Goal: Check status

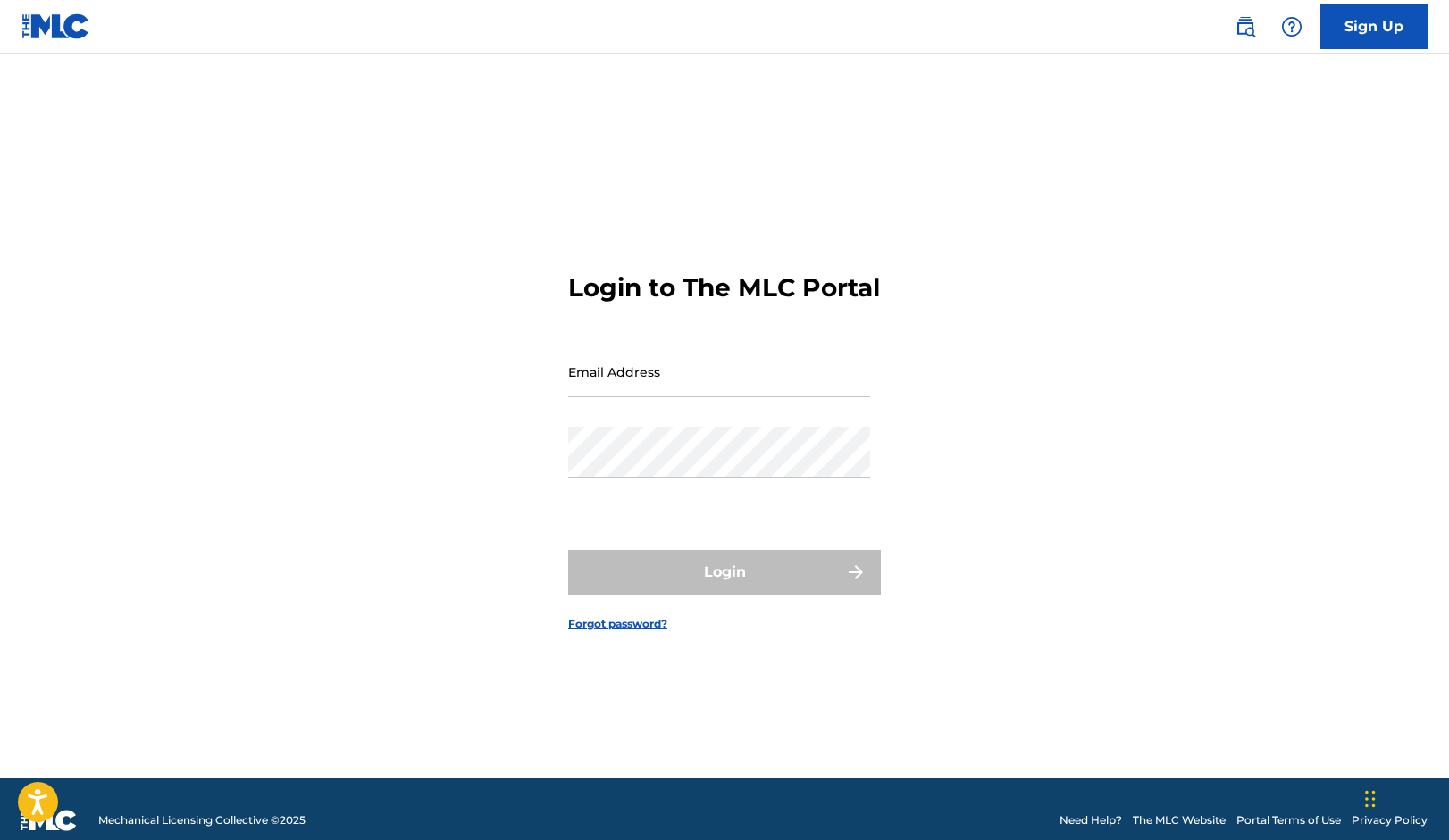
click at [769, 397] on input "Email Address" at bounding box center [719, 372] width 302 height 51
type input "[EMAIL_ADDRESS][DOMAIN_NAME]"
click at [725, 587] on button "Login" at bounding box center [725, 572] width 313 height 45
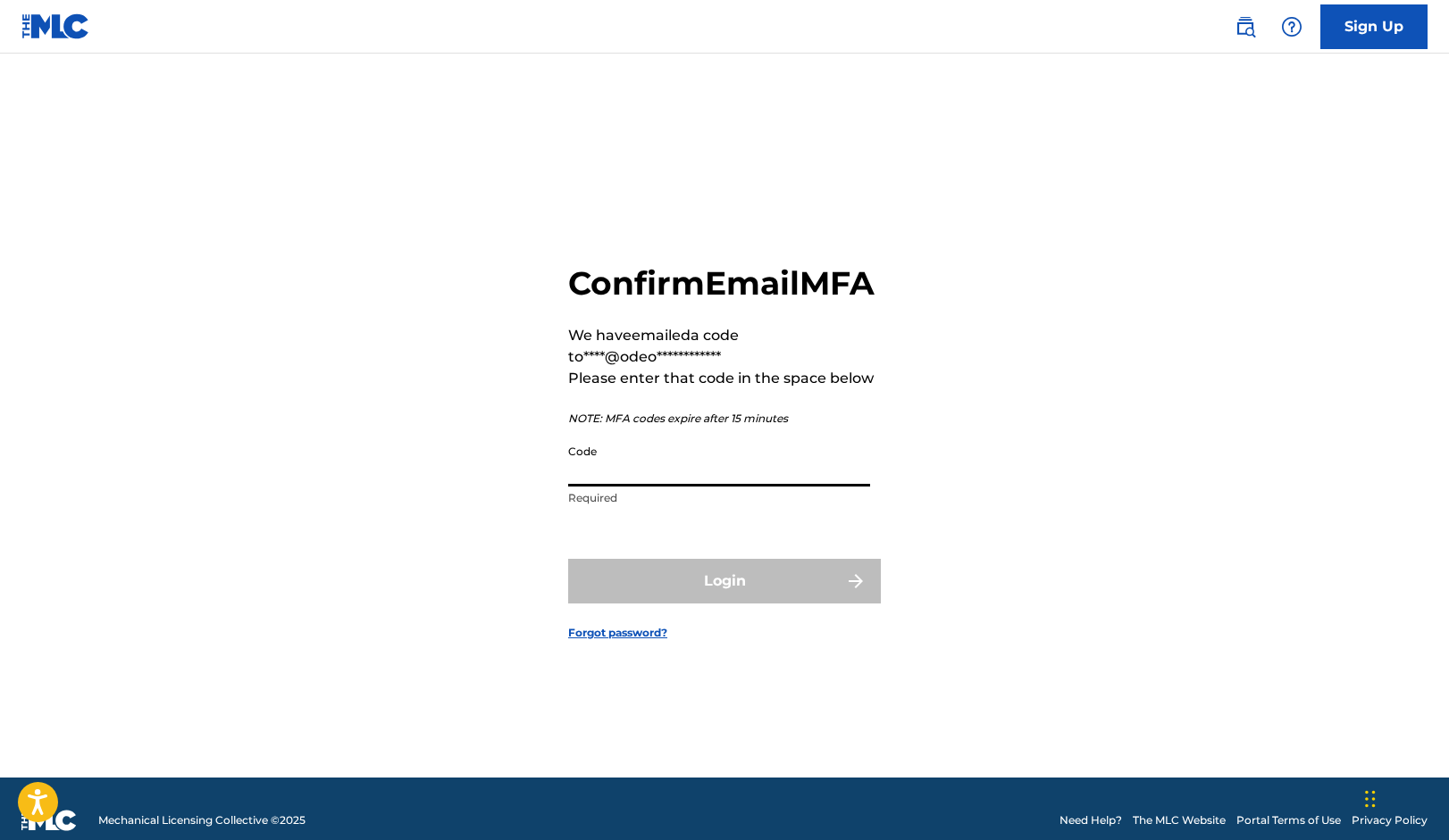
click at [640, 487] on input "Code" at bounding box center [719, 461] width 302 height 51
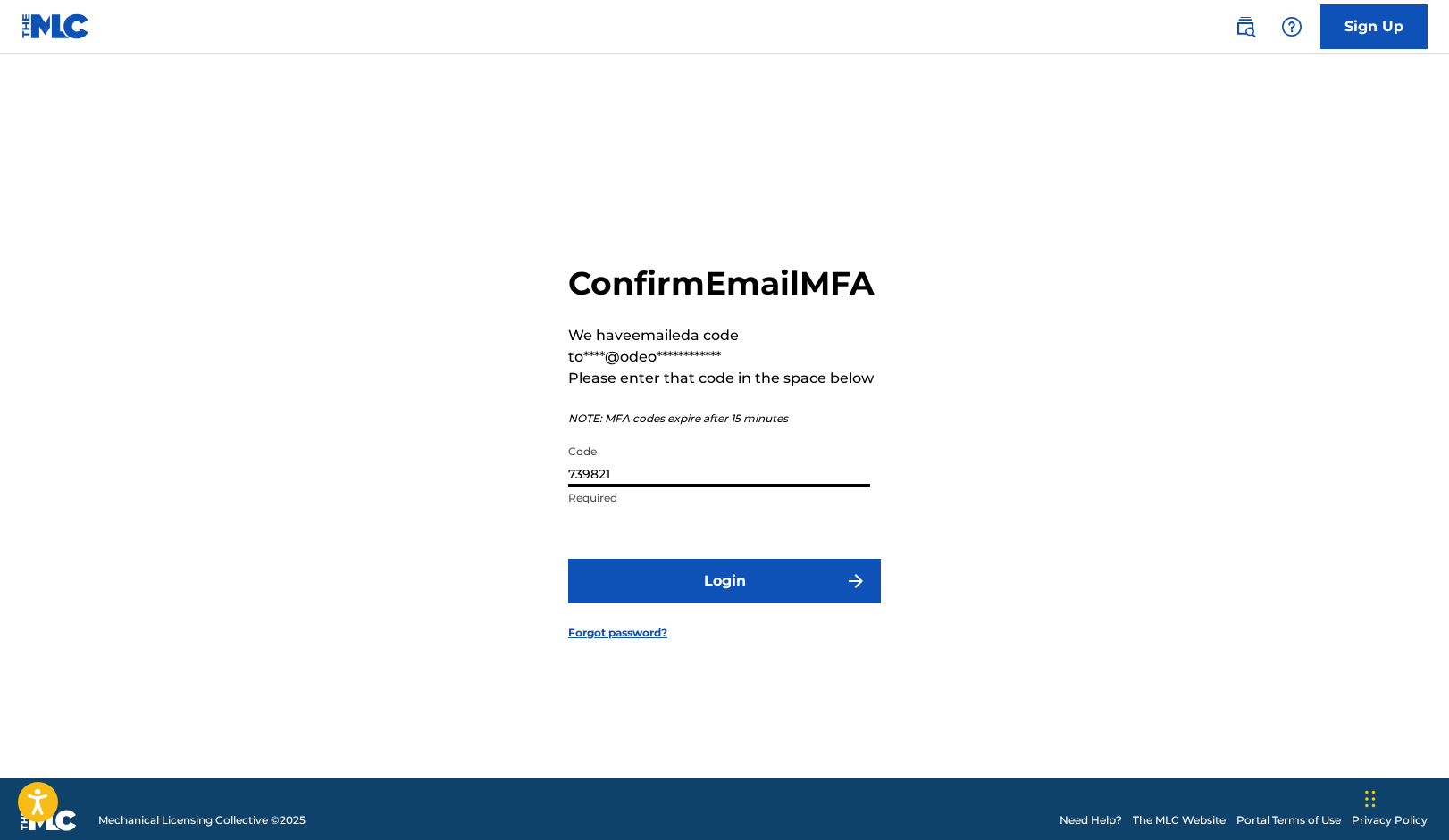
type input "739821"
click at [725, 601] on button "Login" at bounding box center [725, 581] width 313 height 45
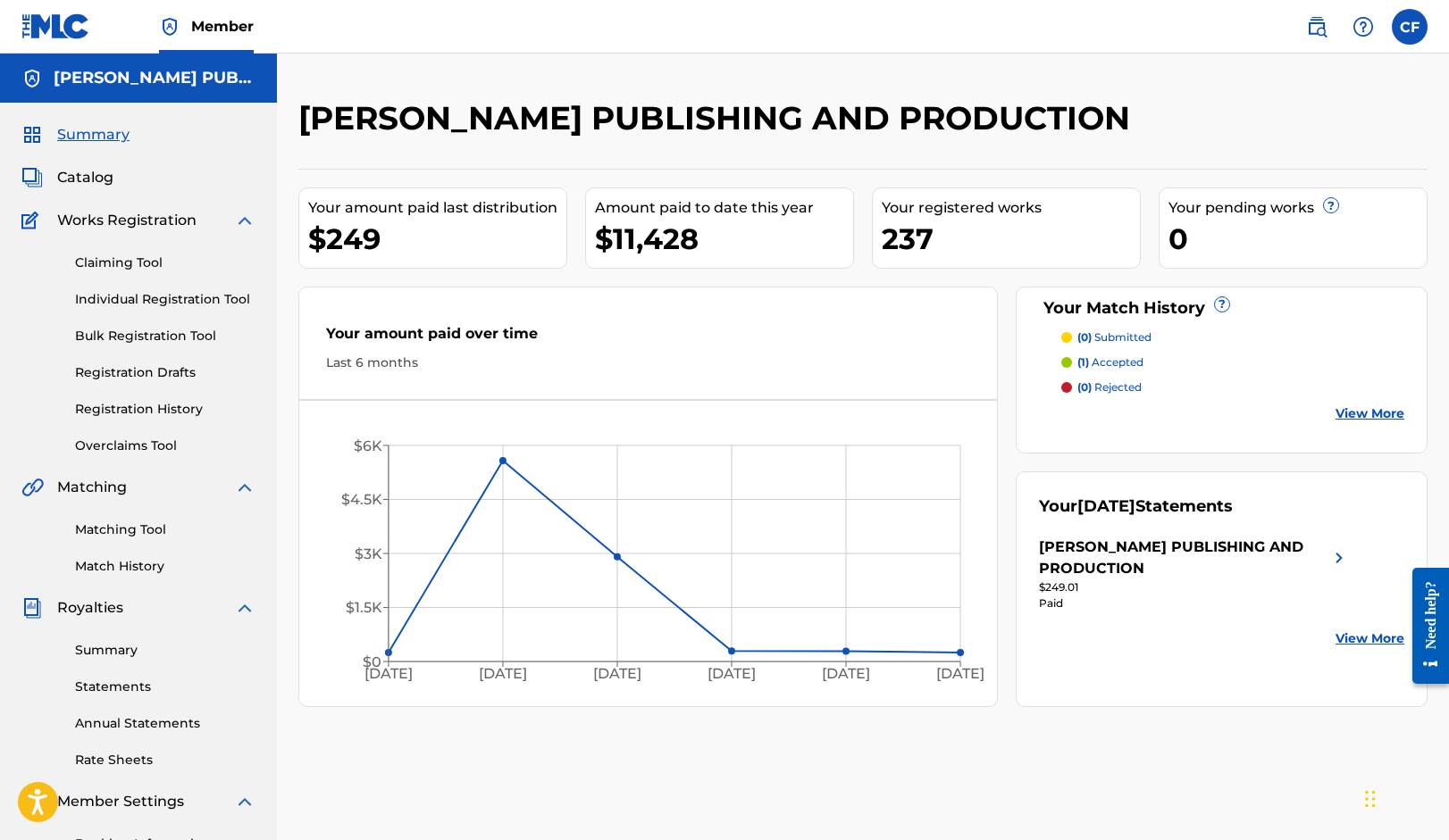
click at [124, 686] on link "Statements" at bounding box center [165, 687] width 180 height 18
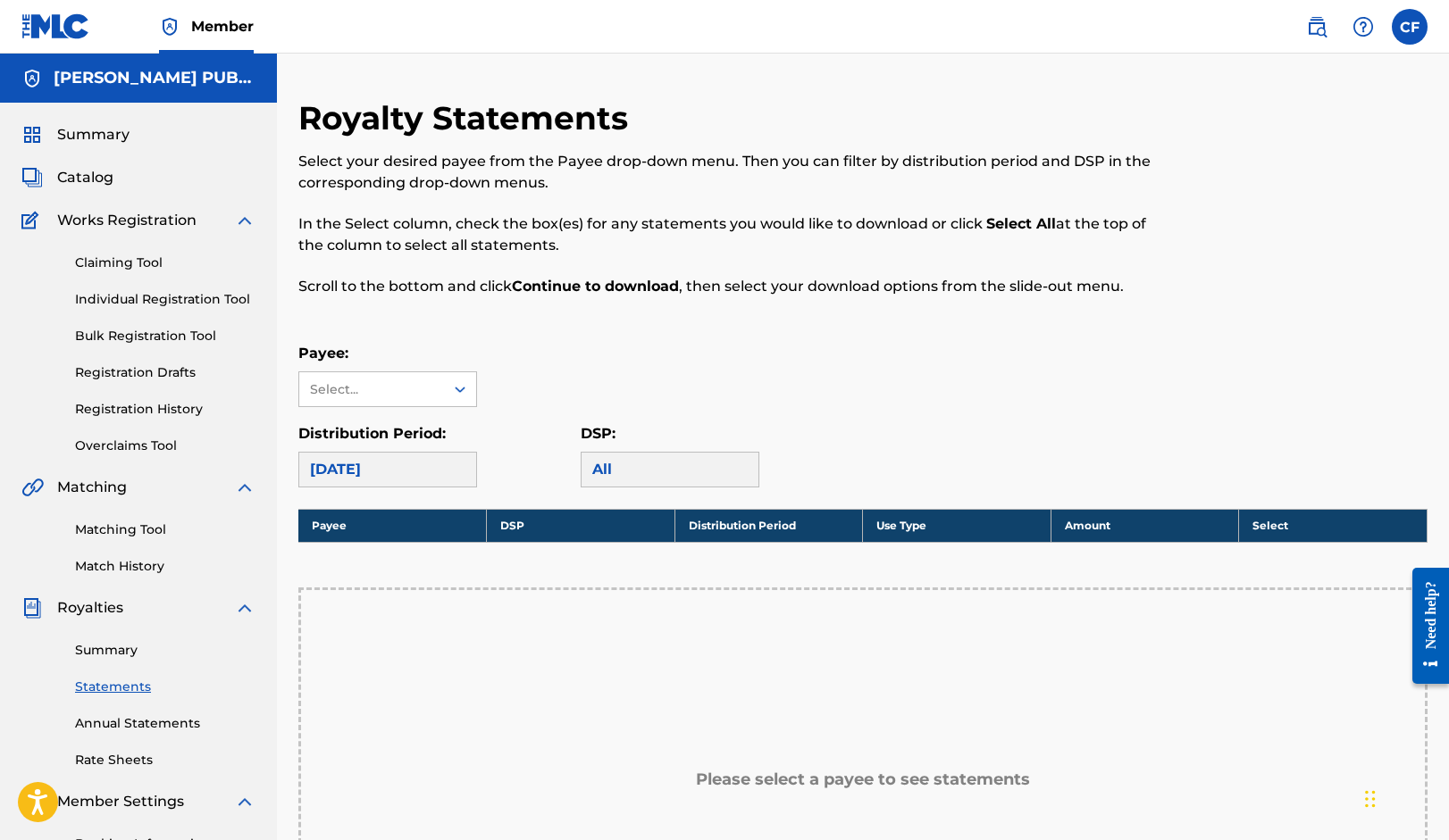
click at [418, 465] on div "[DATE]" at bounding box center [387, 469] width 178 height 36
click at [448, 466] on div "[DATE]" at bounding box center [387, 469] width 178 height 36
click at [436, 381] on div "Select..." at bounding box center [372, 389] width 145 height 34
click at [395, 438] on div "[PERSON_NAME] PUBLISHING AND PRODUCTION" at bounding box center [387, 451] width 177 height 88
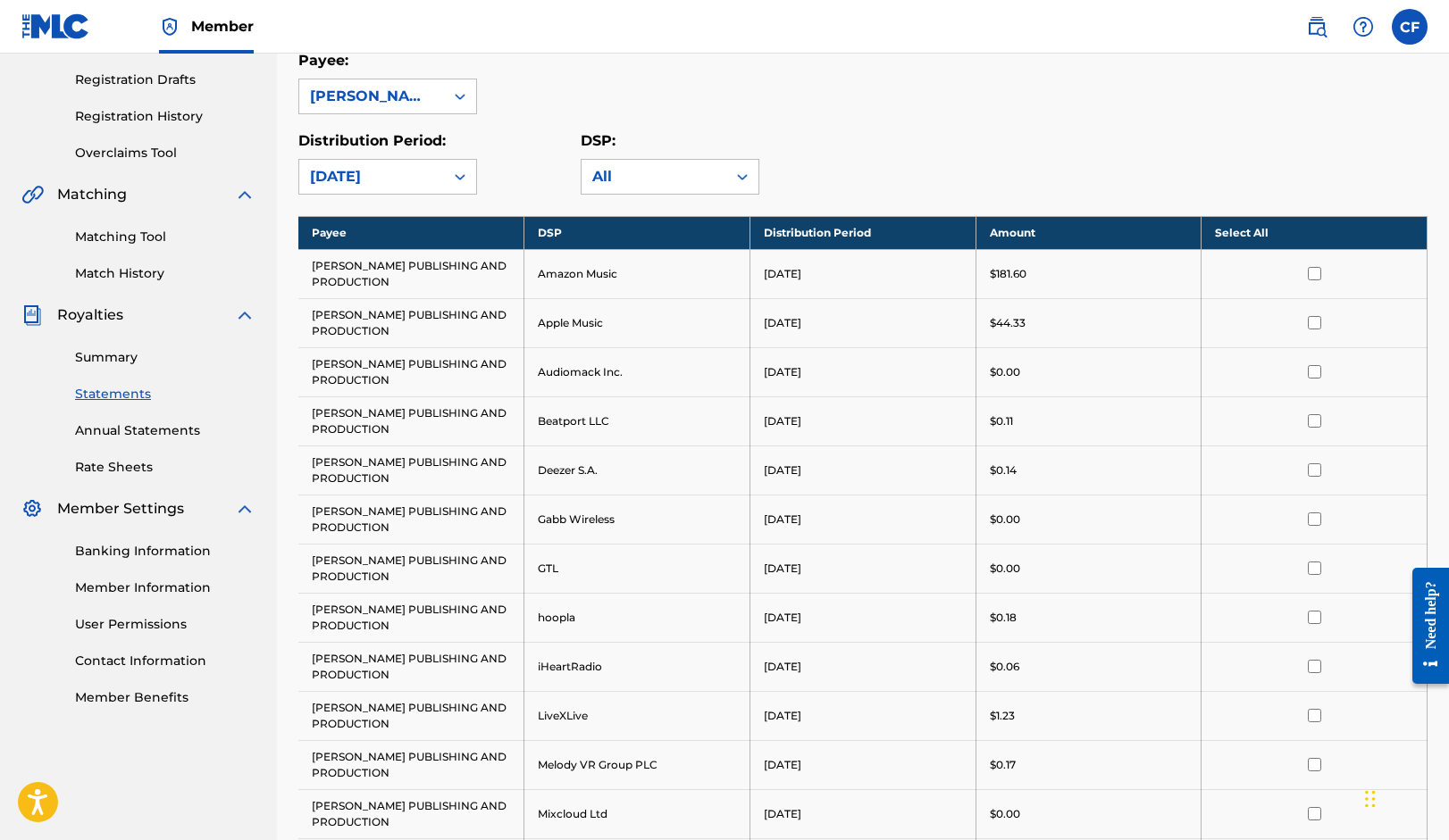
scroll to position [267, 0]
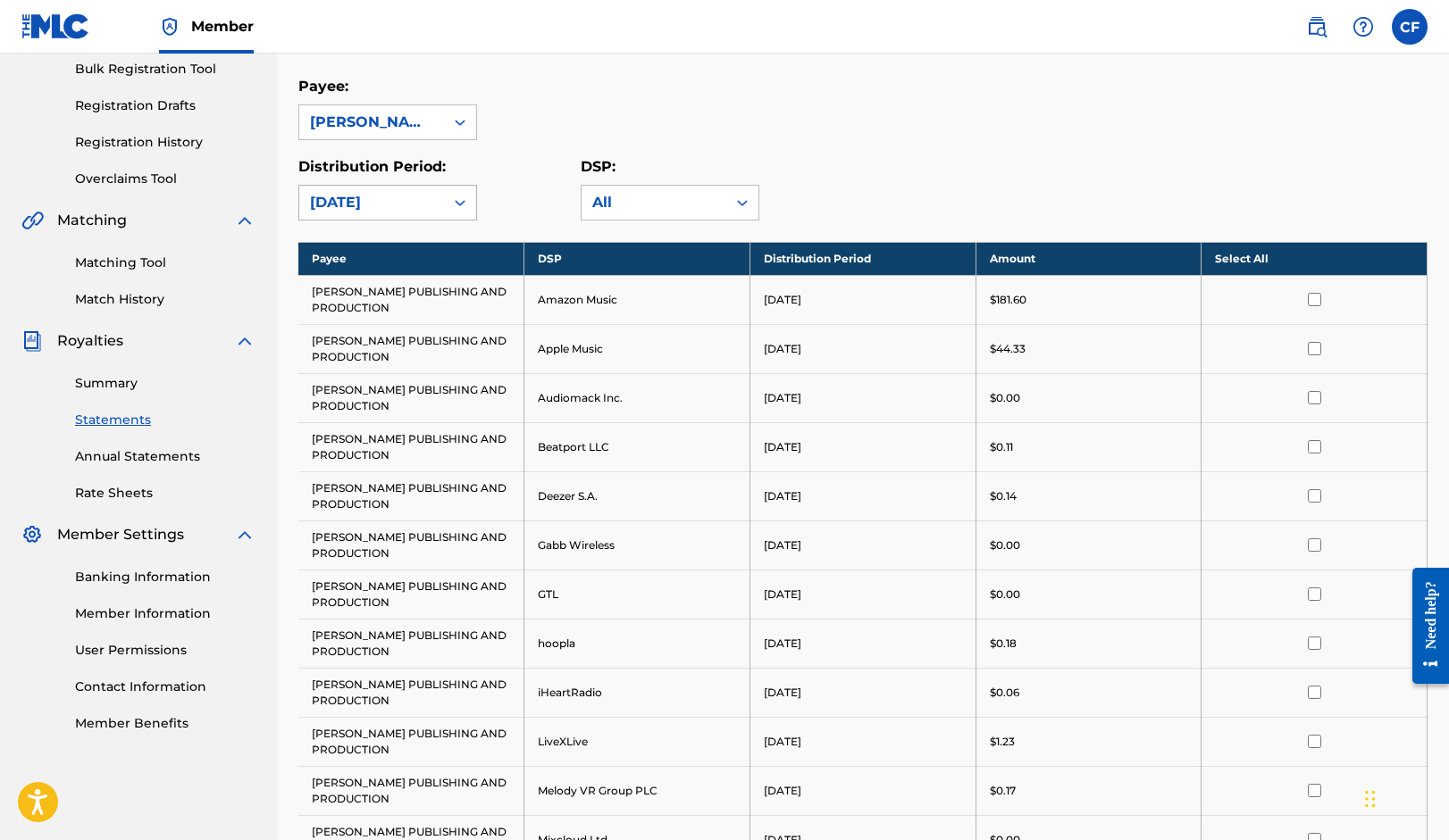
click at [422, 198] on div "[DATE]" at bounding box center [372, 202] width 124 height 21
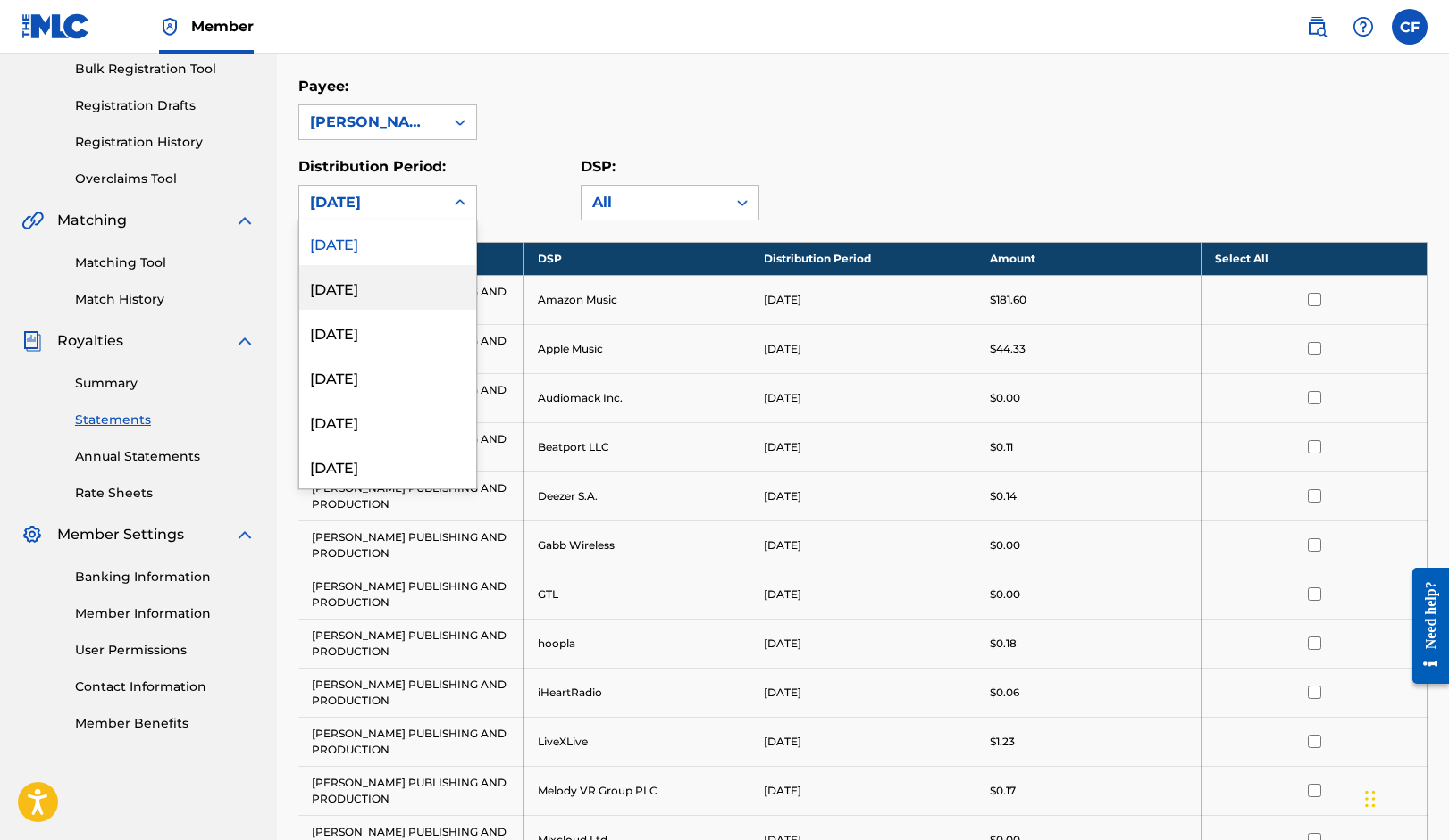
click at [365, 286] on div "[DATE]" at bounding box center [387, 287] width 177 height 45
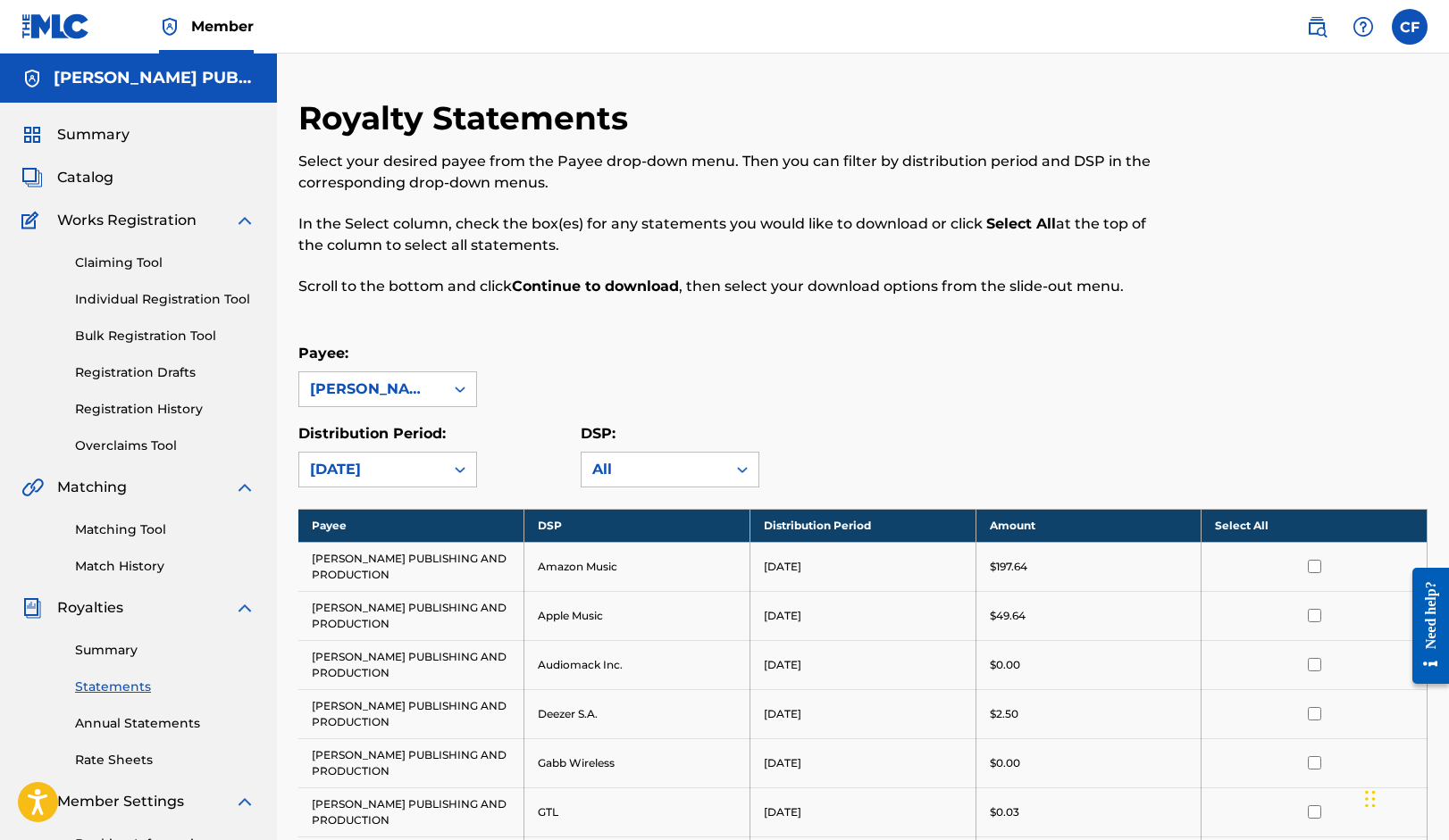
scroll to position [0, 0]
